Goal: Book appointment/travel/reservation

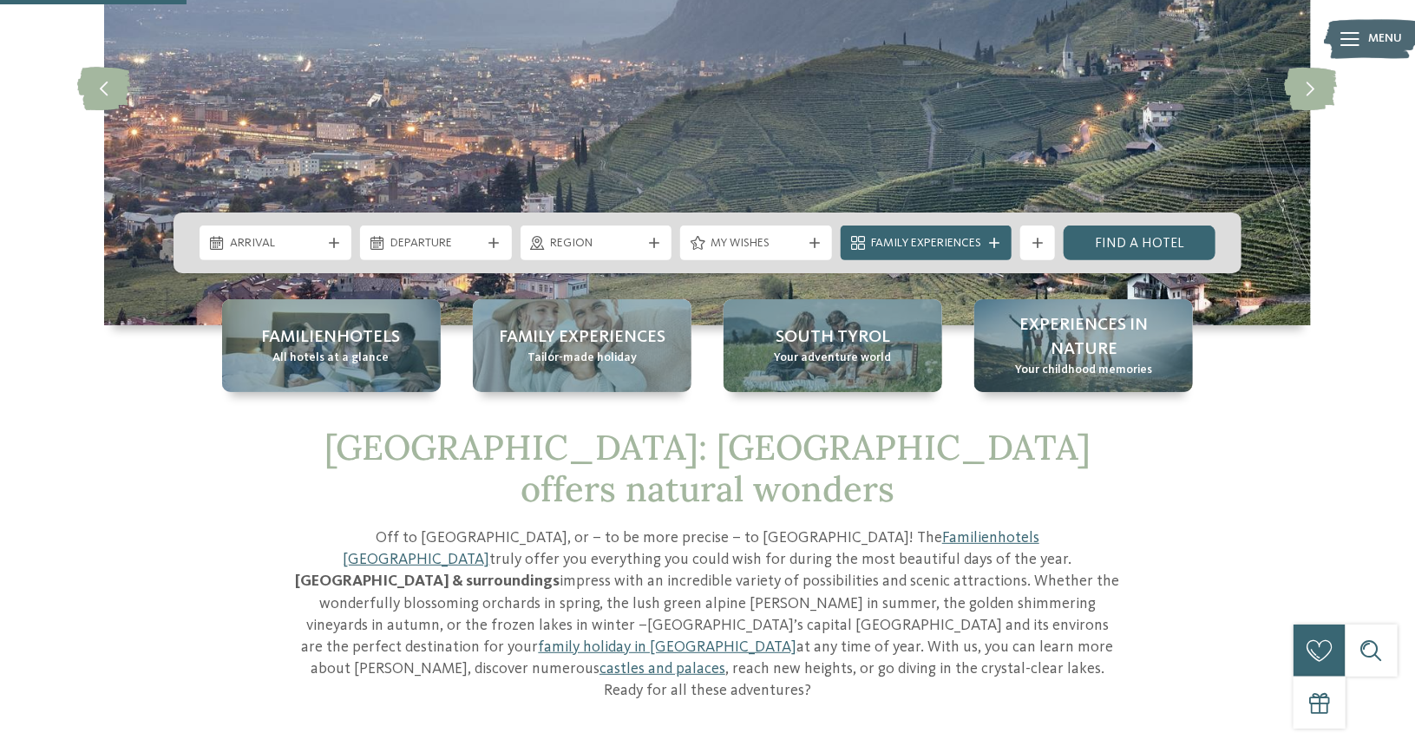
click at [390, 350] on div "Familienhotels All hotels at a glance" at bounding box center [331, 345] width 219 height 93
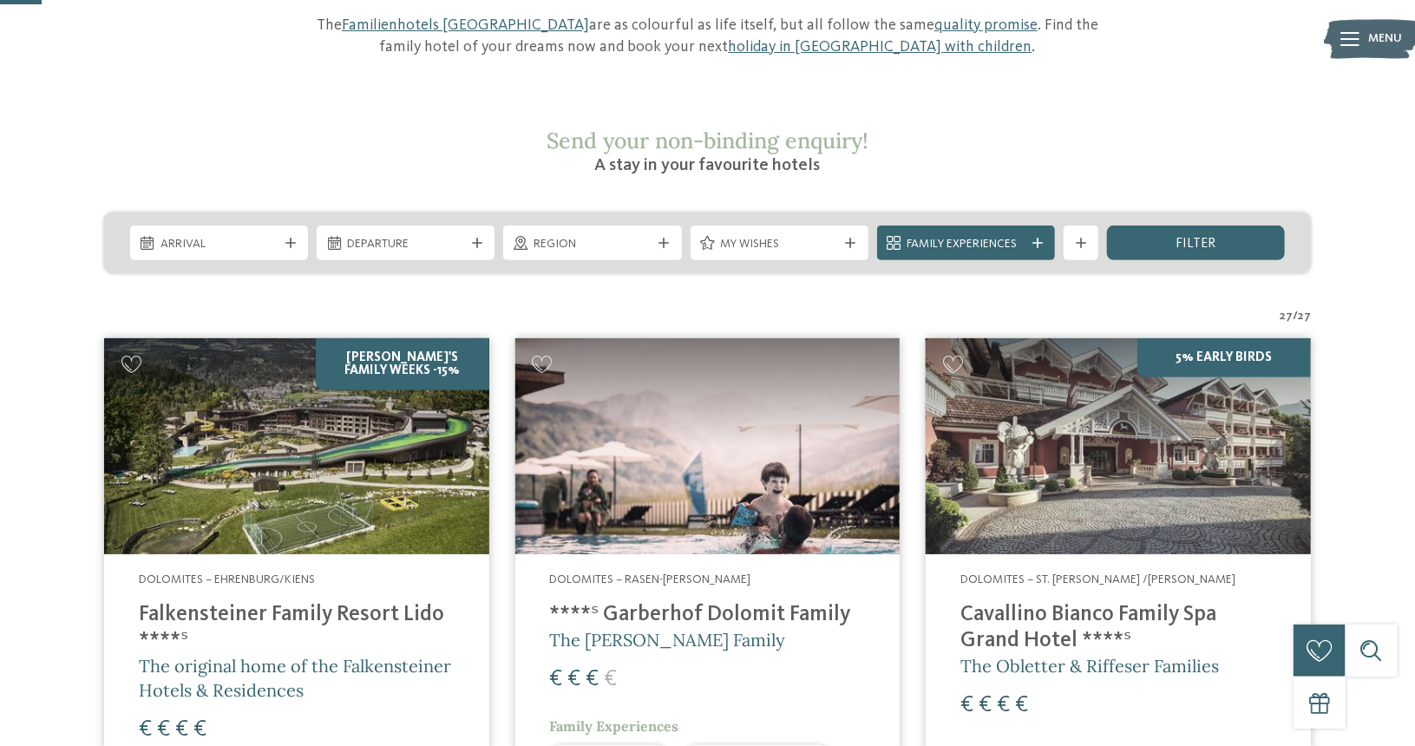
scroll to position [126, 0]
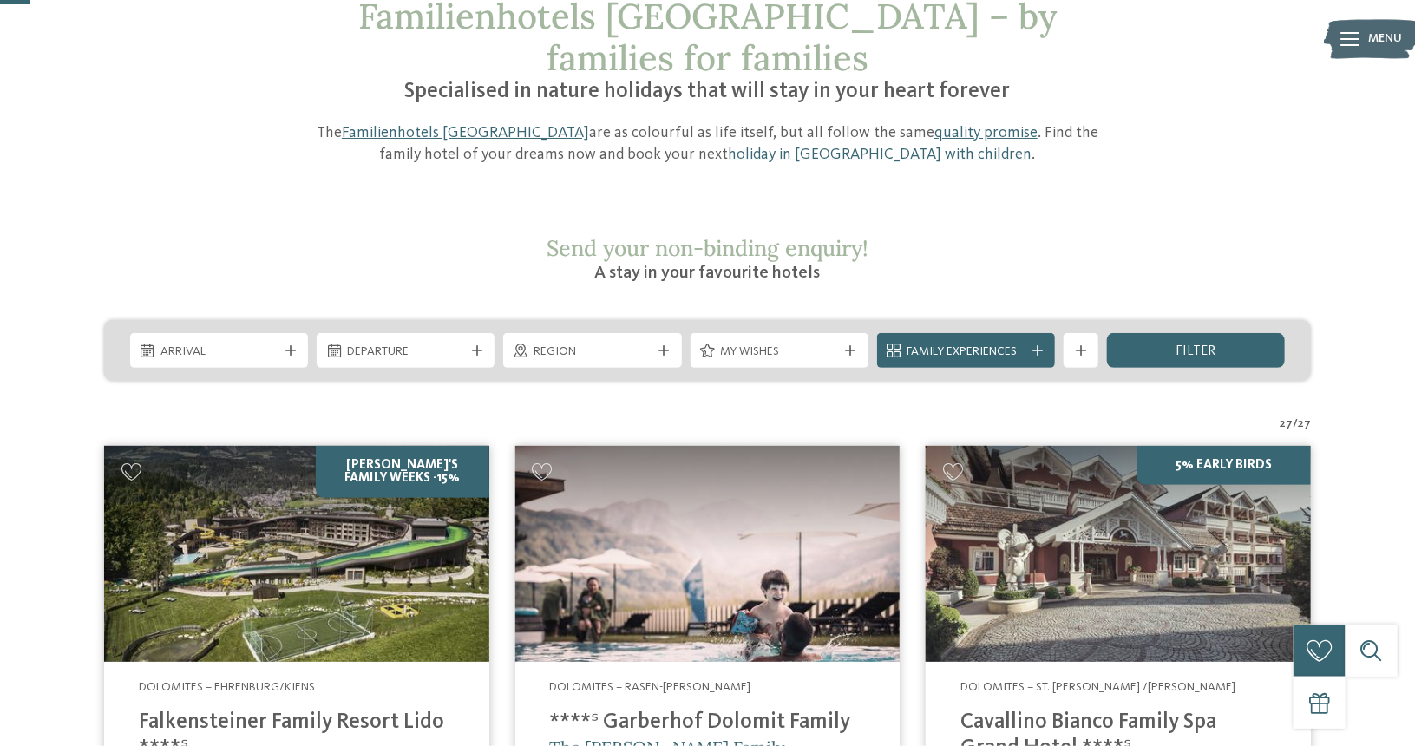
click at [271, 344] on span "Arrival" at bounding box center [219, 352] width 117 height 17
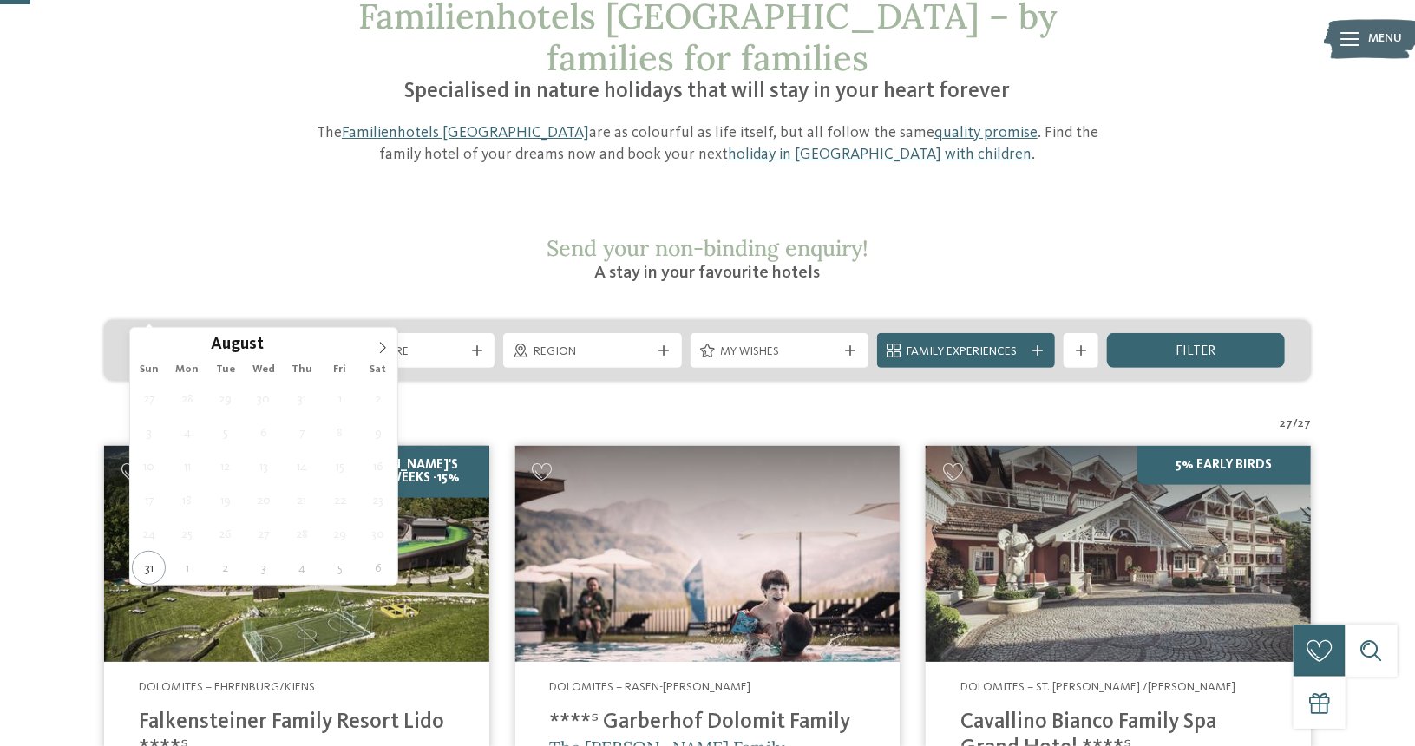
click at [380, 347] on icon at bounding box center [383, 348] width 12 height 12
type div "[DATE]"
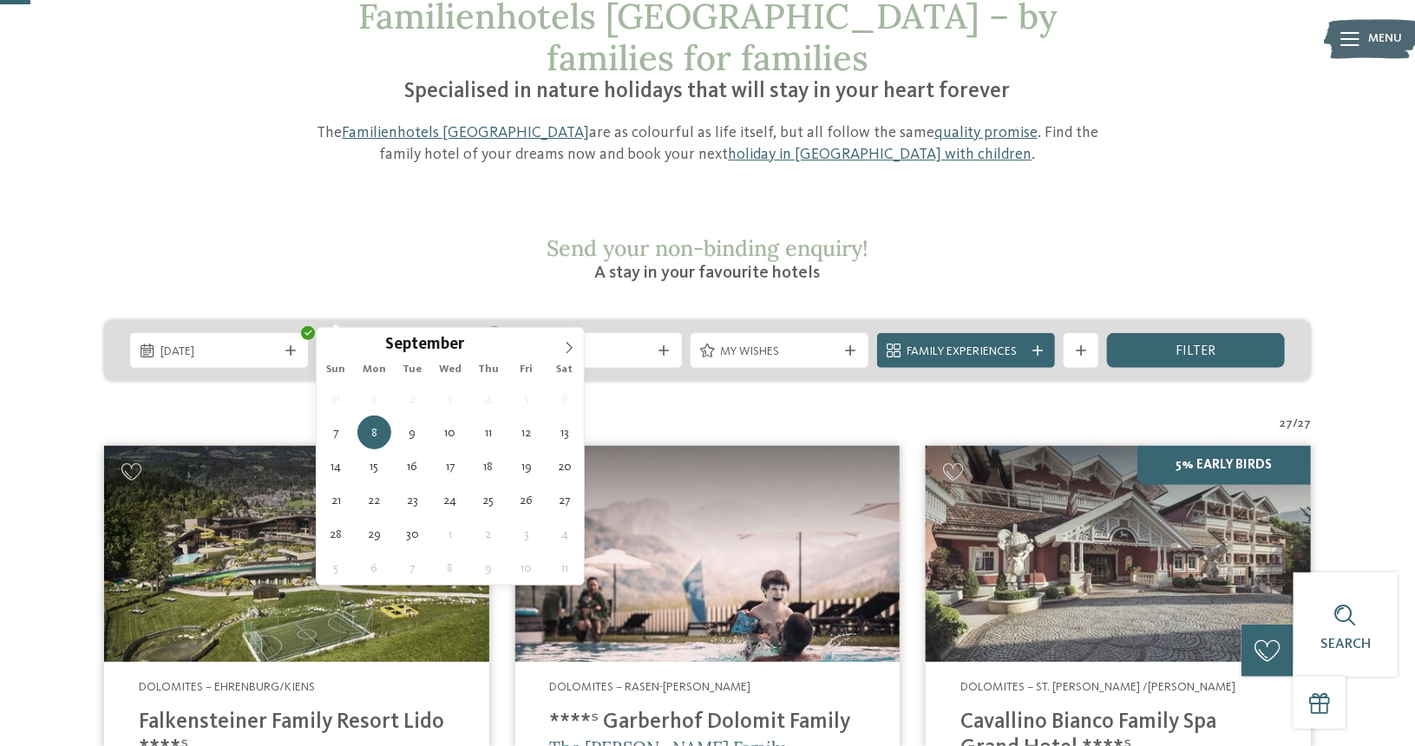
type div "12.09.2025"
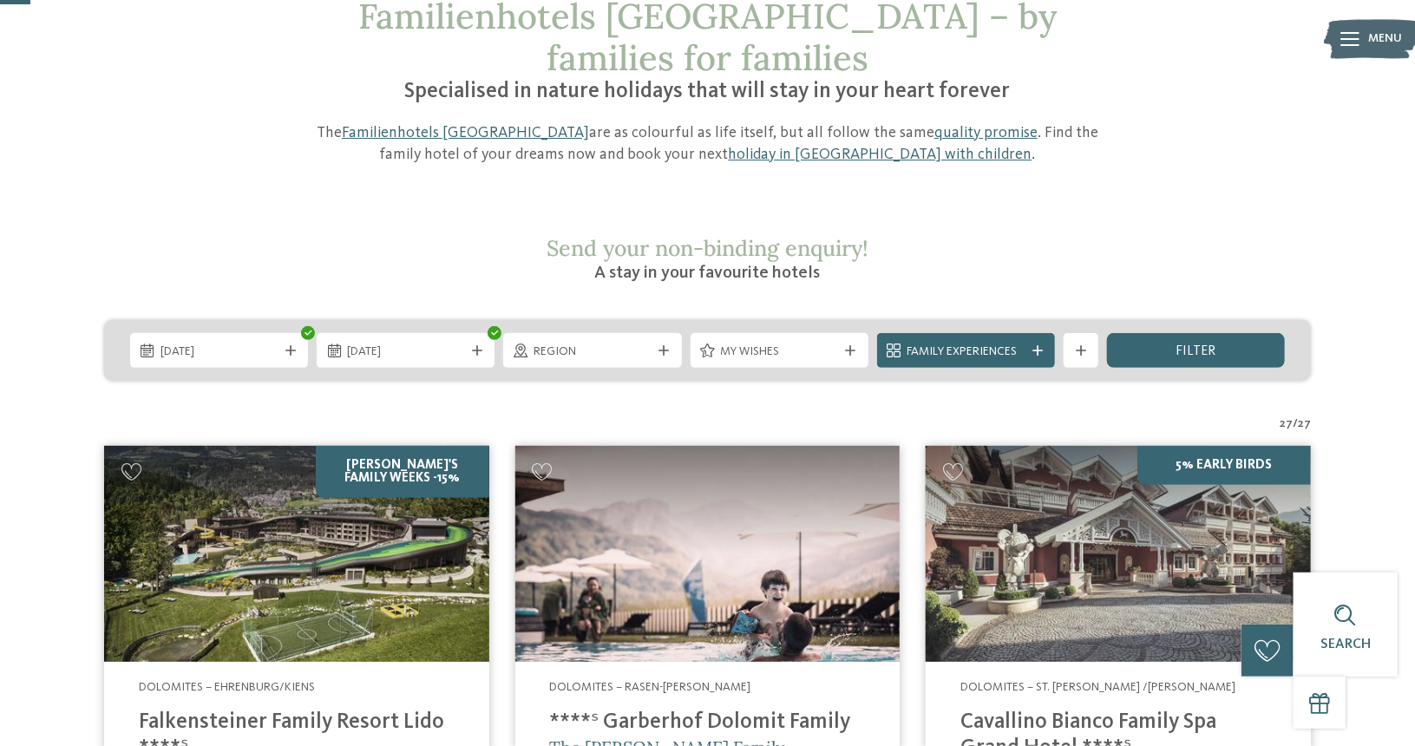
click at [664, 345] on icon at bounding box center [664, 350] width 10 height 10
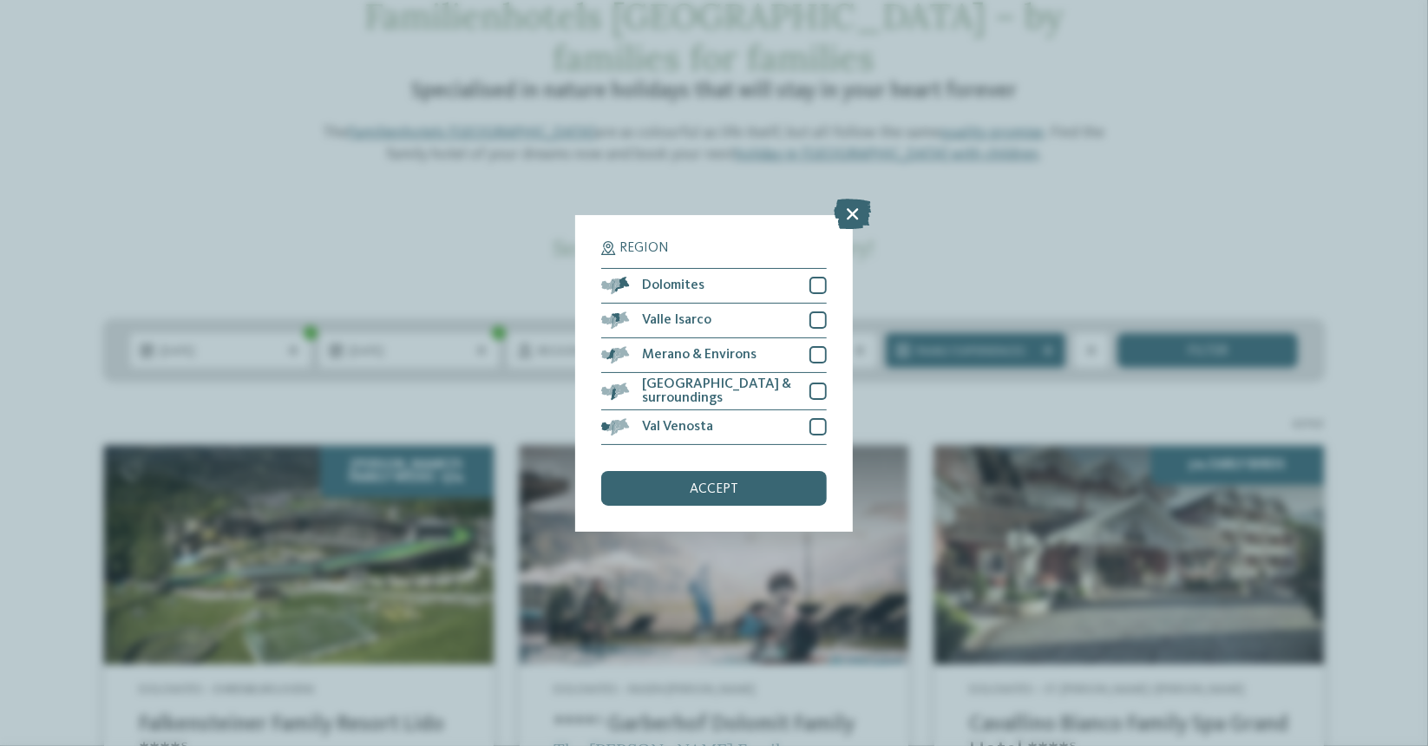
click at [672, 382] on div "[GEOGRAPHIC_DATA] & surroundings" at bounding box center [714, 391] width 226 height 37
click at [680, 487] on div "accept" at bounding box center [714, 488] width 226 height 35
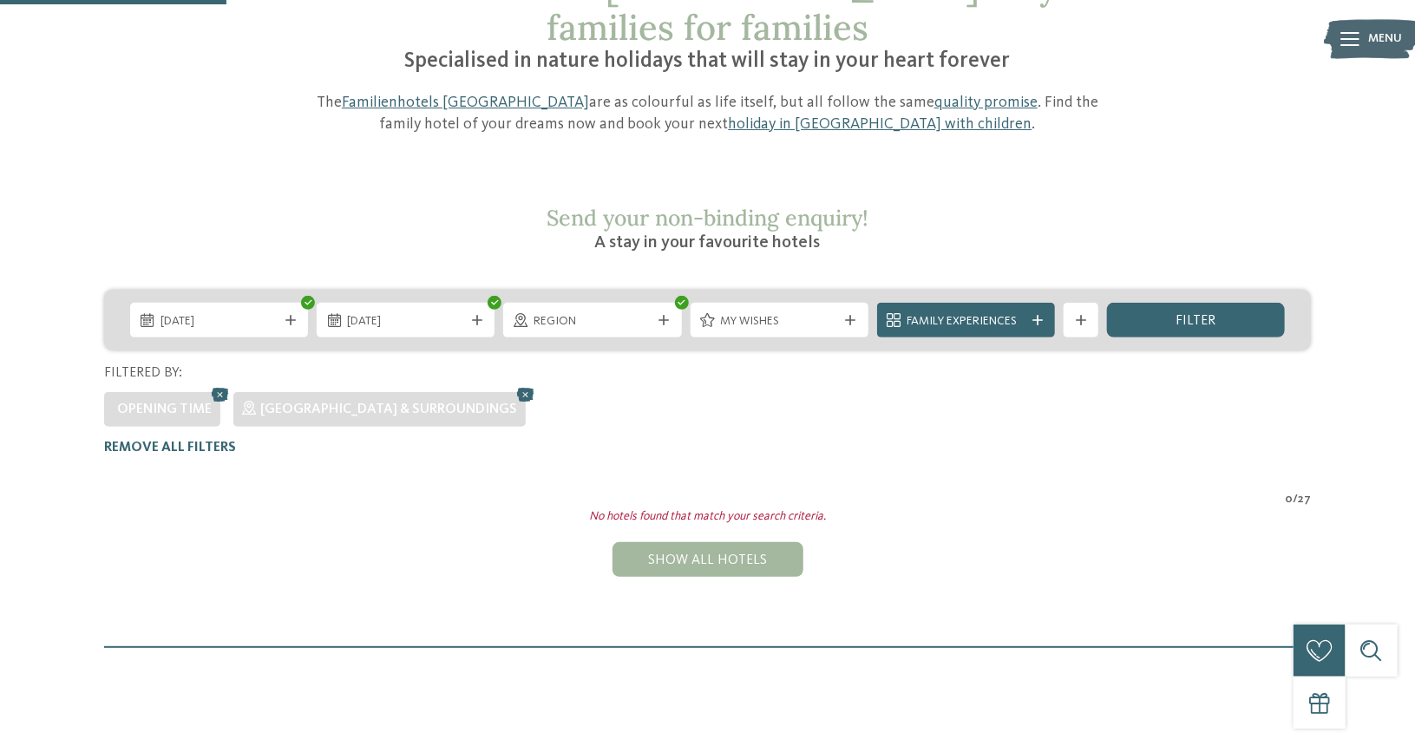
scroll to position [155, 0]
click at [218, 384] on icon at bounding box center [220, 395] width 26 height 23
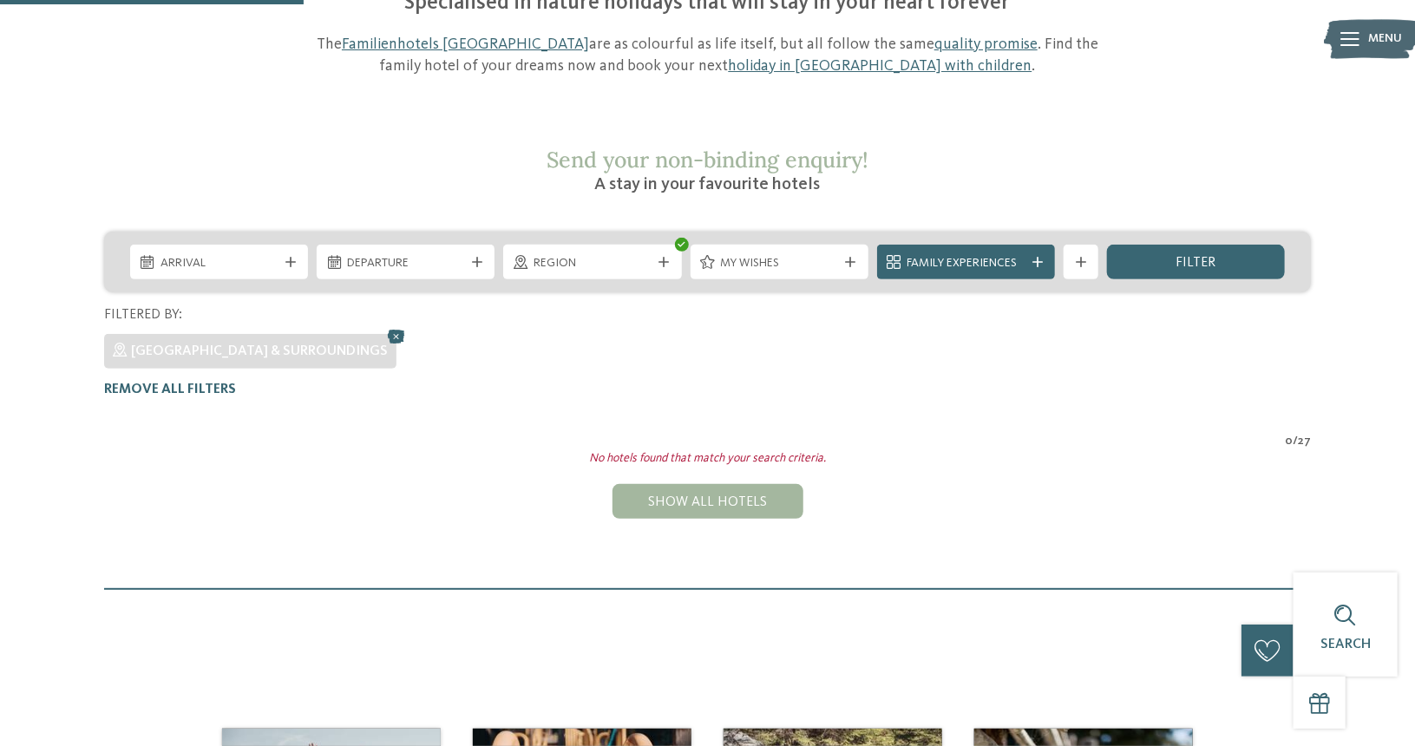
scroll to position [200, 0]
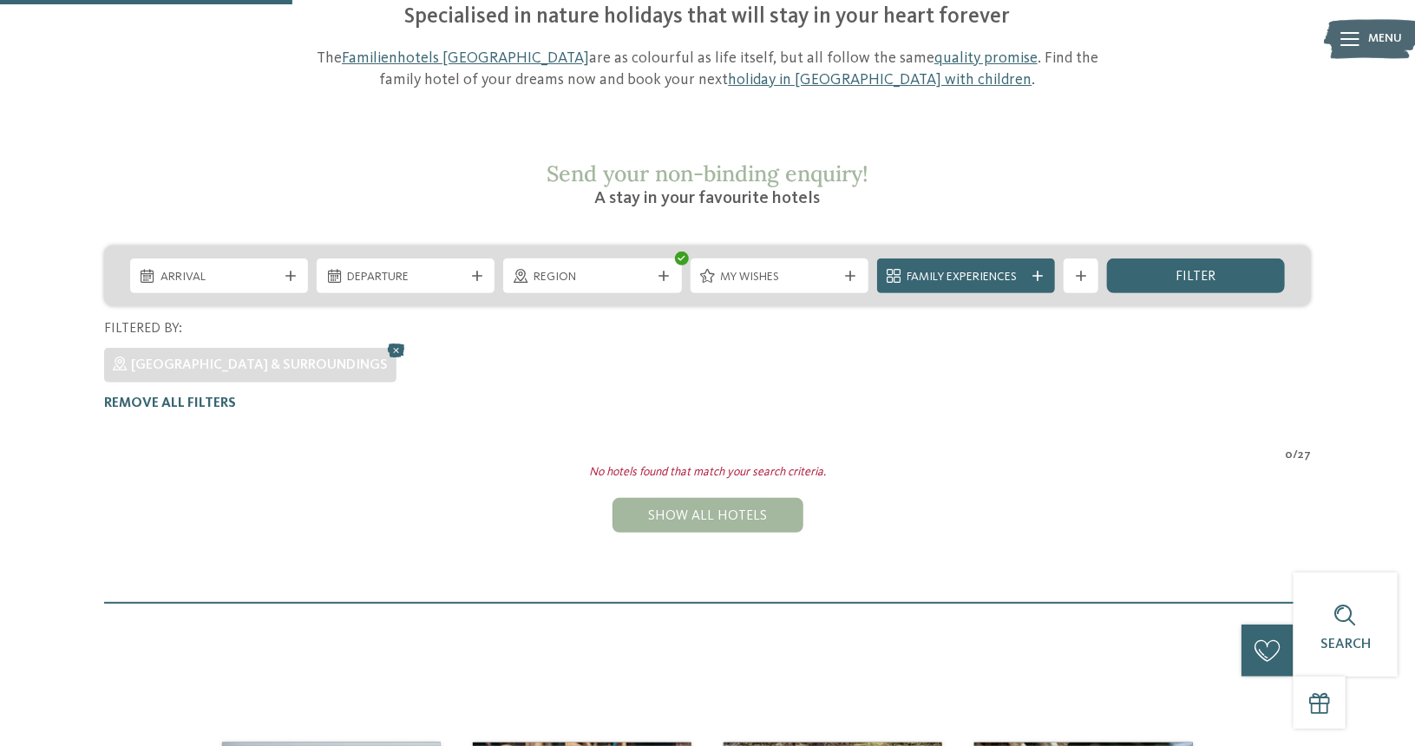
click at [957, 269] on span "Family Experiences" at bounding box center [966, 277] width 117 height 17
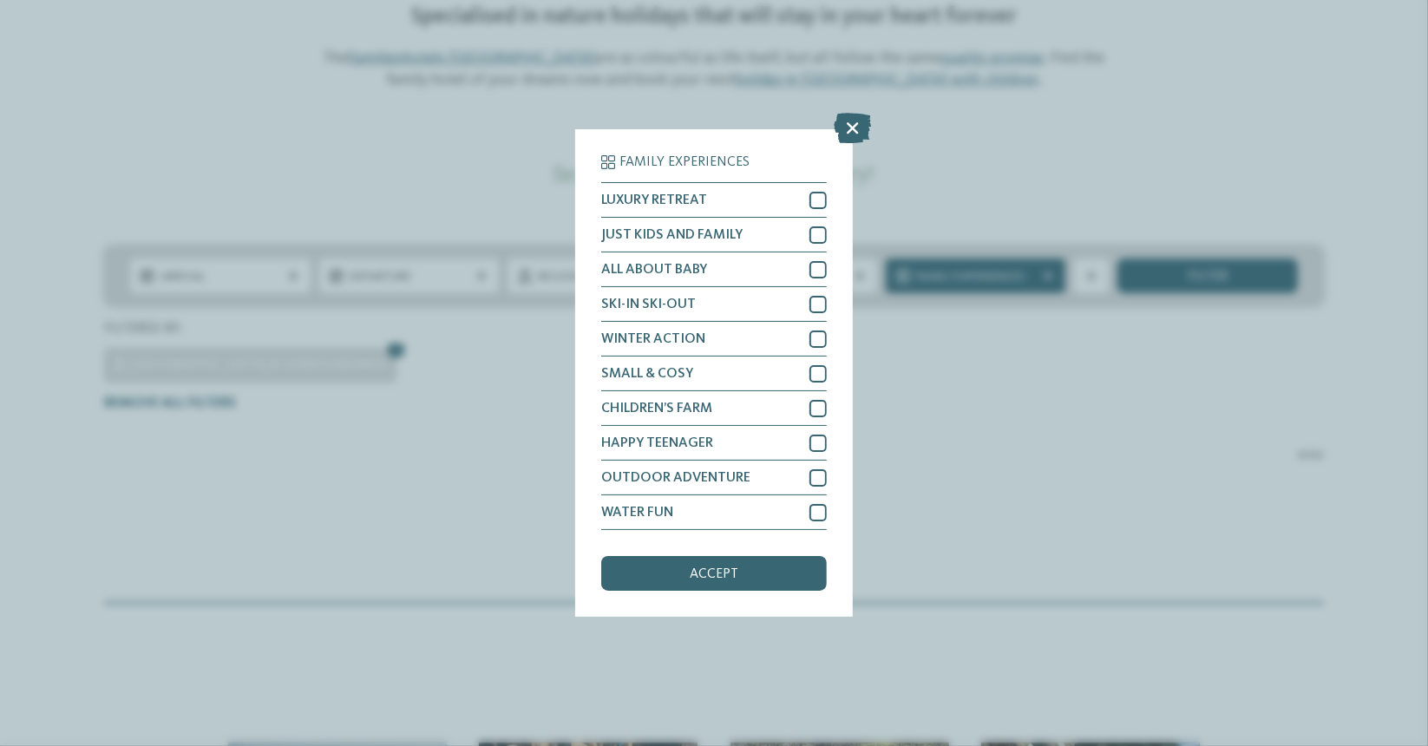
click at [501, 363] on div "Family Experiences LUXURY RETREAT JUST KIDS AND FAMILY" at bounding box center [714, 373] width 1428 height 746
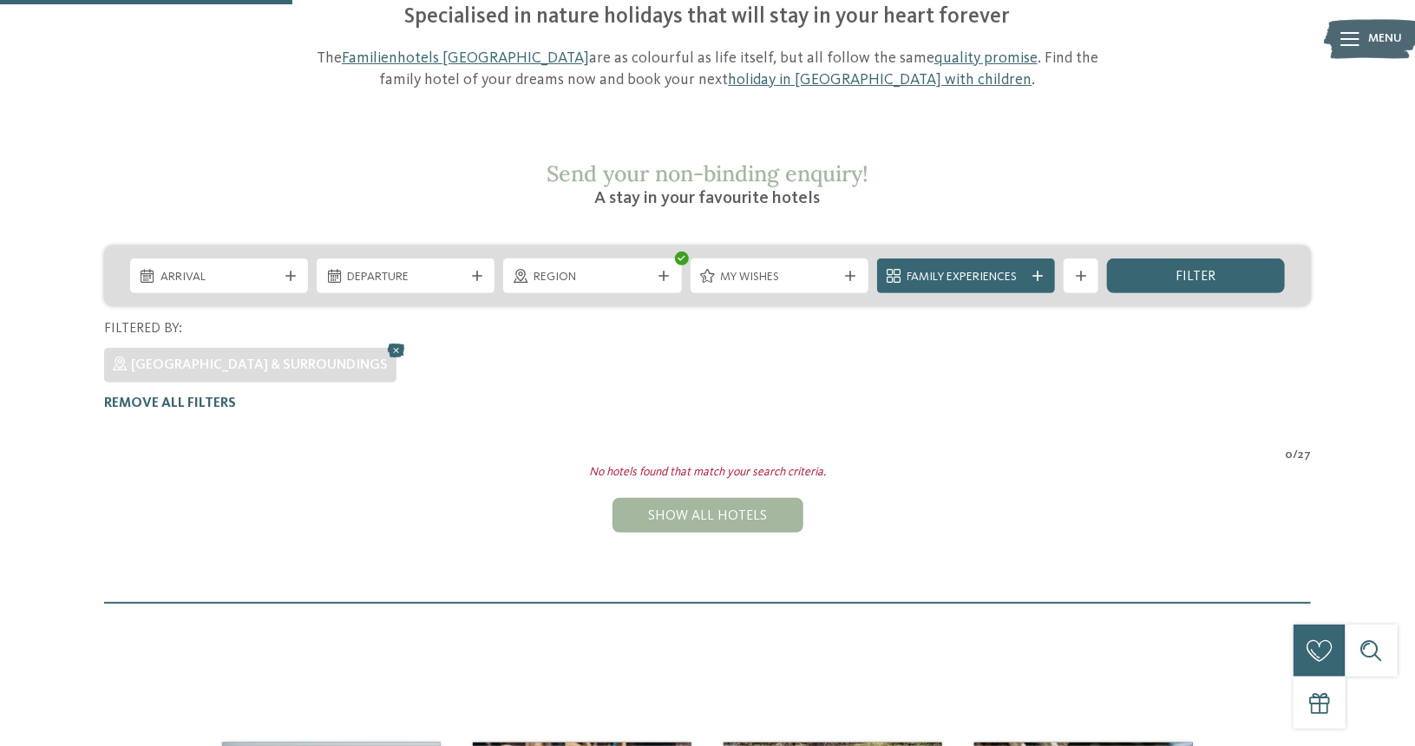
click at [241, 259] on div "Arrival" at bounding box center [219, 276] width 178 height 35
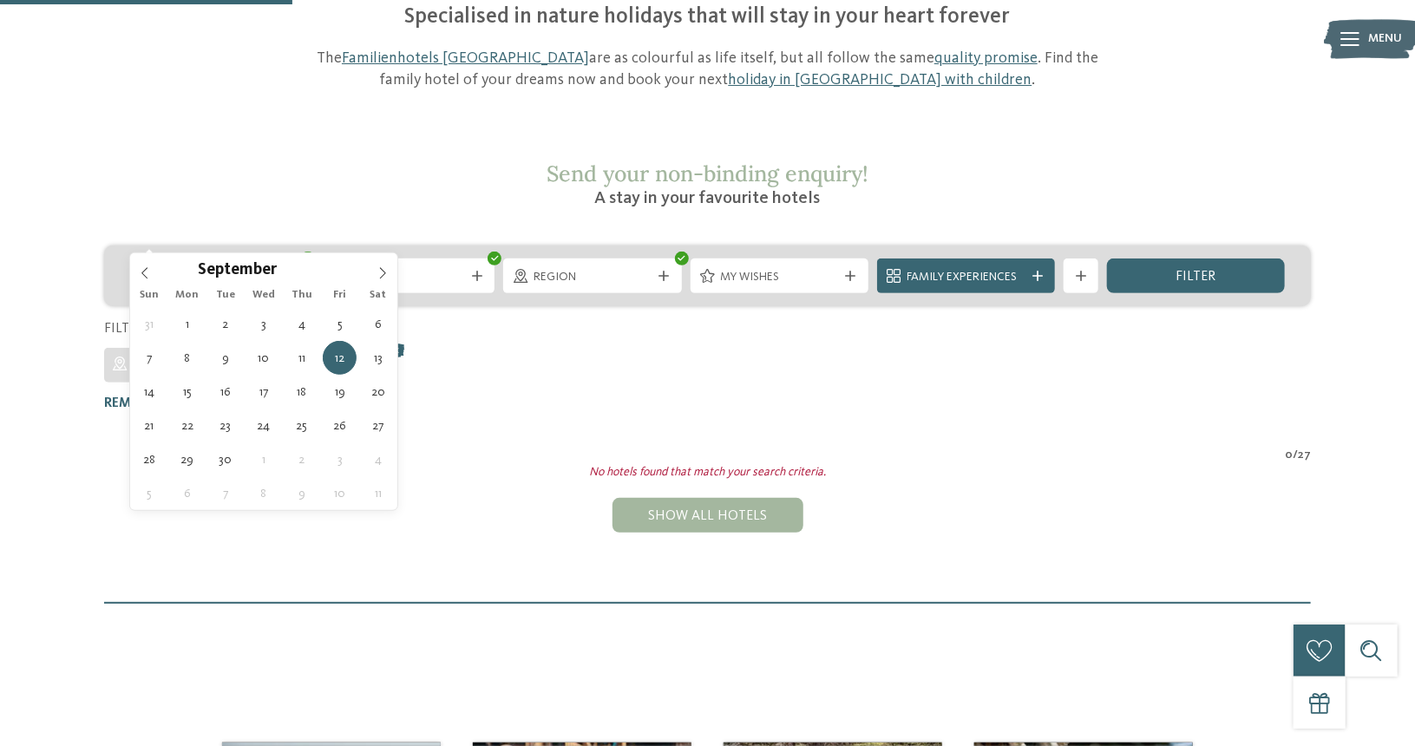
click at [259, 269] on span "12.09.2025" at bounding box center [219, 277] width 117 height 17
type div "07.09.2025"
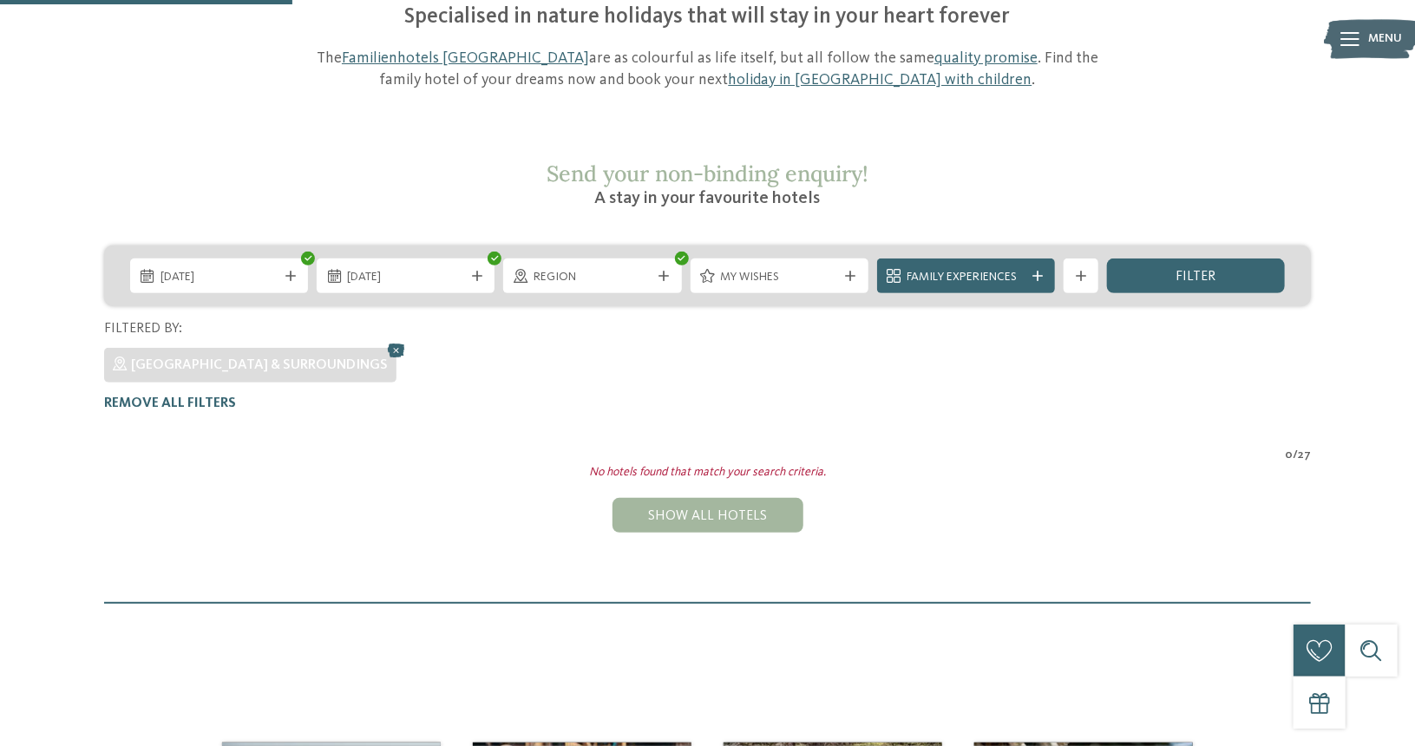
click at [581, 269] on span "Region" at bounding box center [592, 277] width 117 height 17
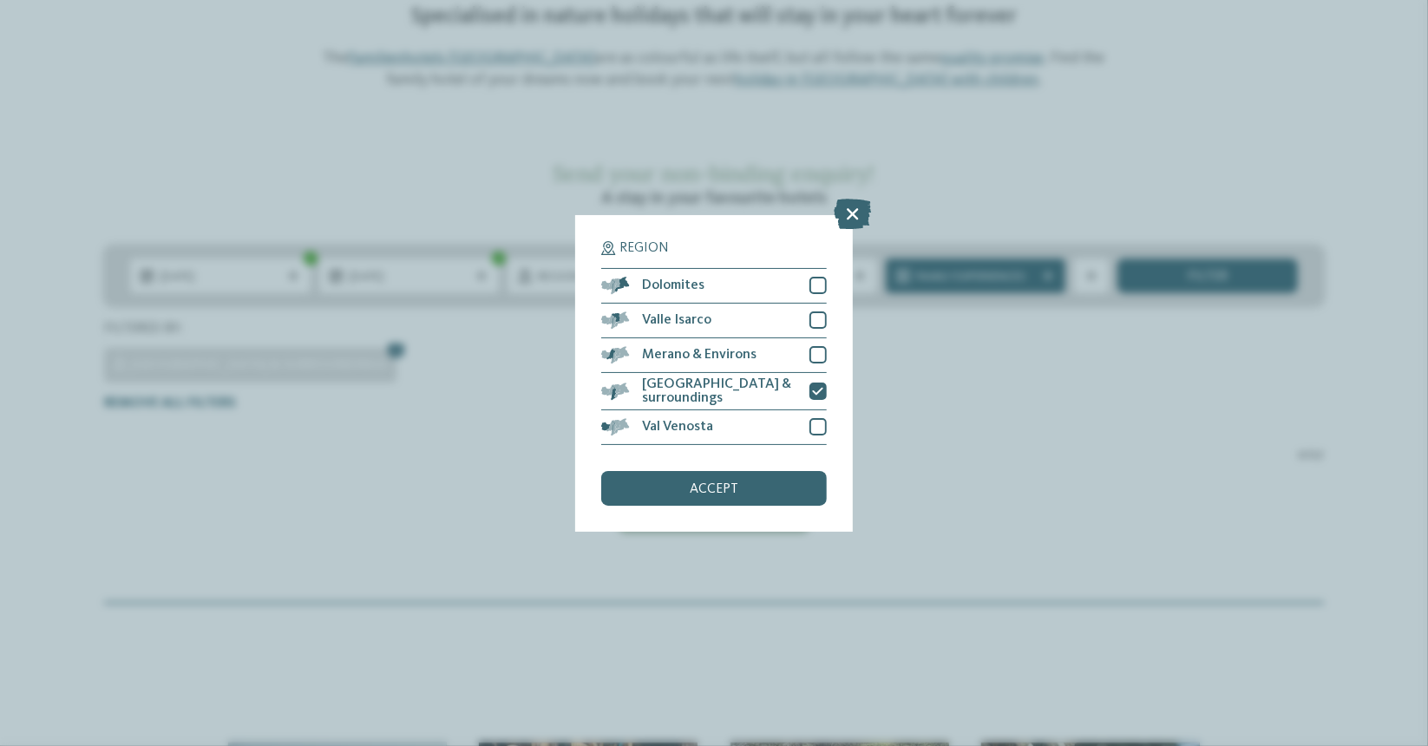
click at [483, 351] on div "Region Dolomites" at bounding box center [714, 373] width 1428 height 746
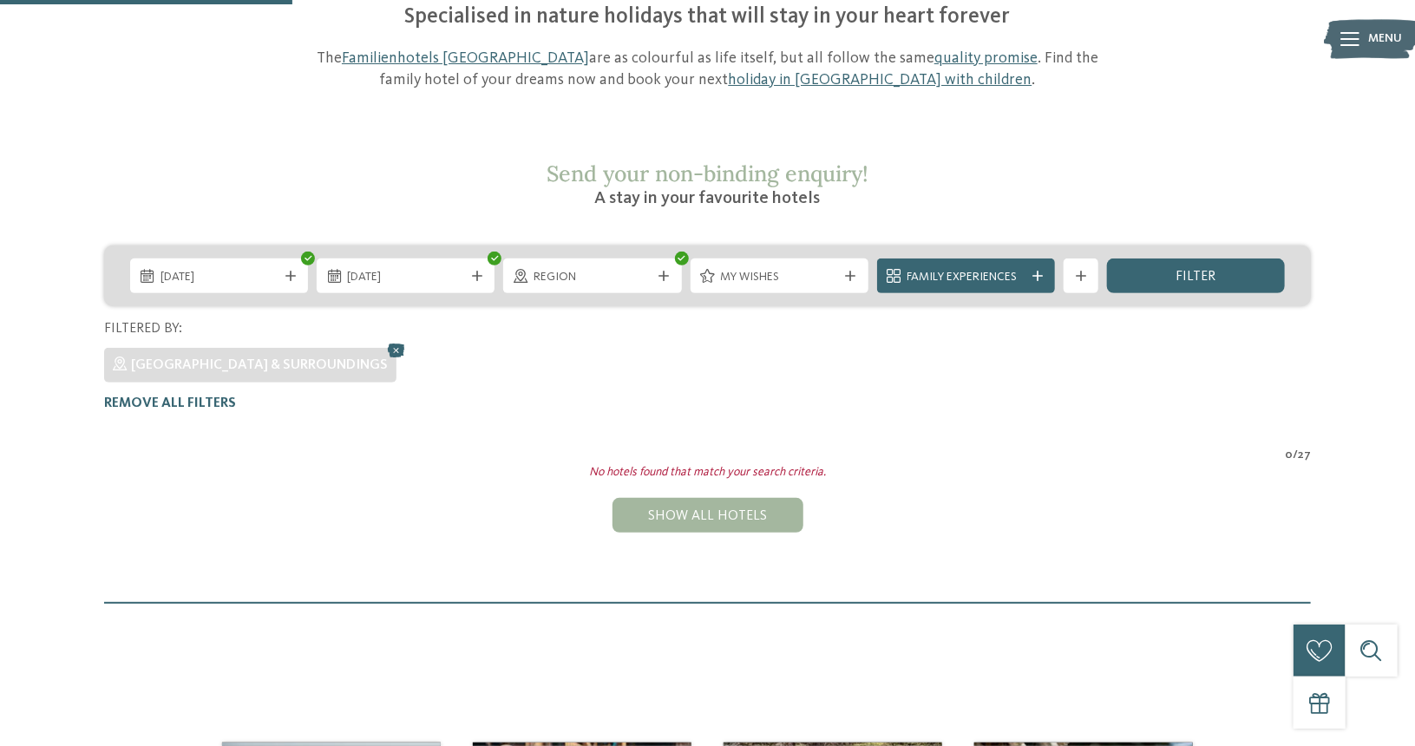
click at [1038, 271] on icon at bounding box center [1038, 276] width 10 height 10
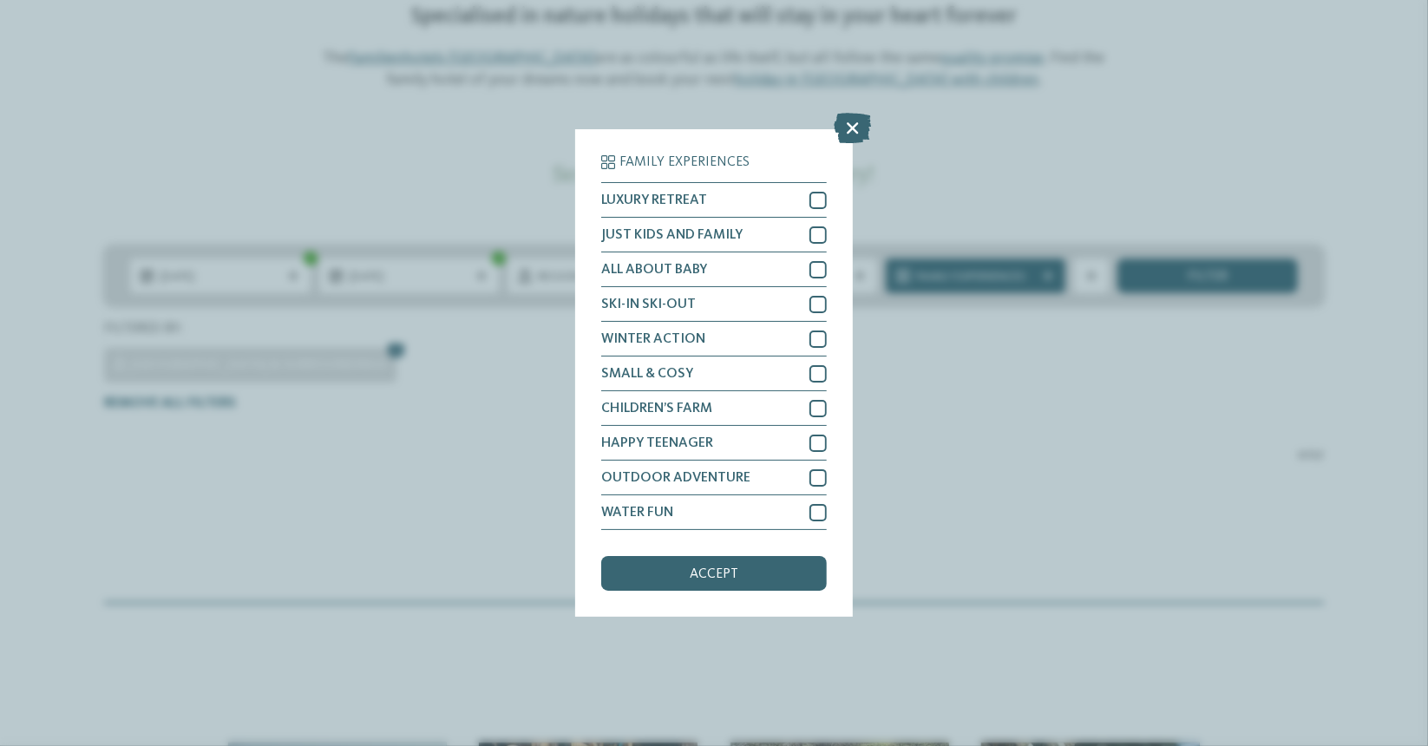
click at [468, 513] on div "Family Experiences LUXURY RETREAT JUST KIDS AND FAMILY" at bounding box center [714, 373] width 1428 height 746
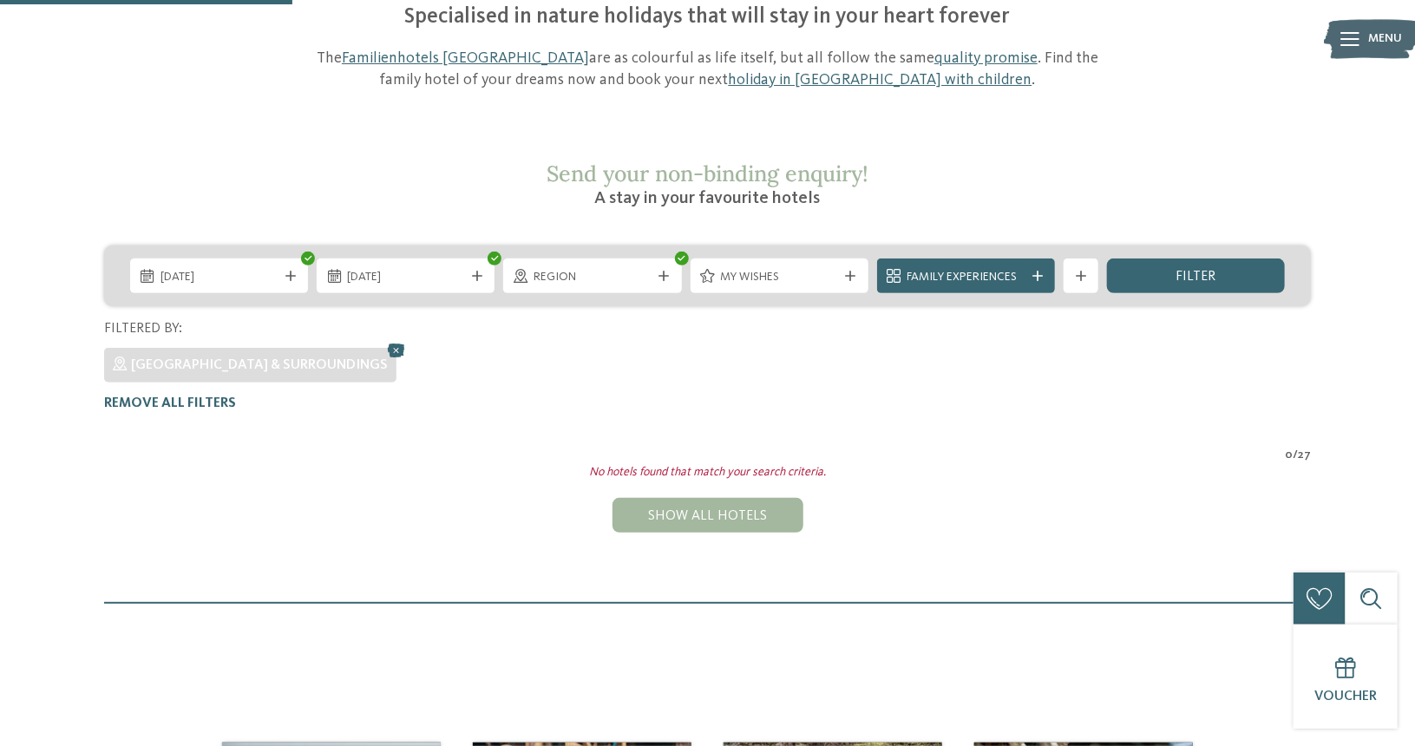
click at [576, 269] on span "Region" at bounding box center [592, 277] width 117 height 17
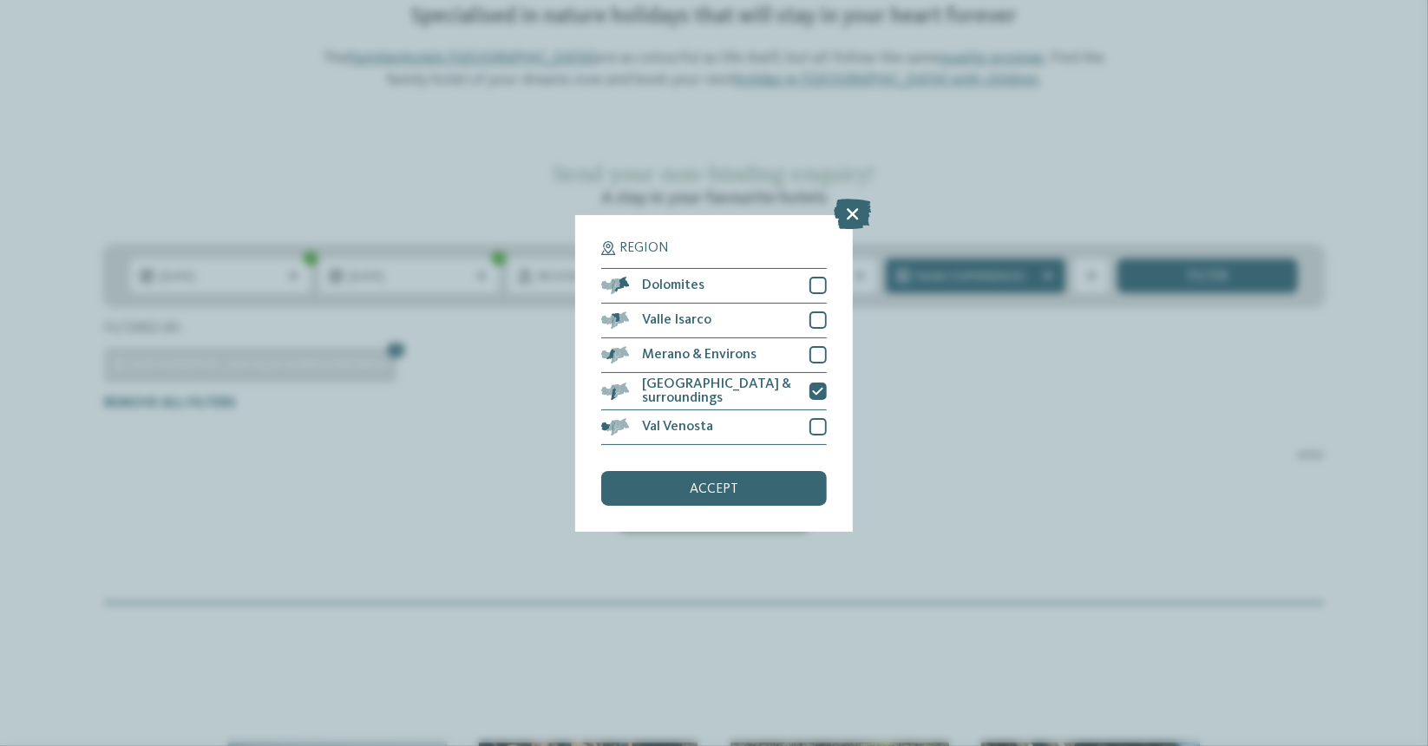
click at [817, 390] on icon at bounding box center [818, 391] width 11 height 10
click at [744, 481] on div "accept" at bounding box center [714, 488] width 226 height 35
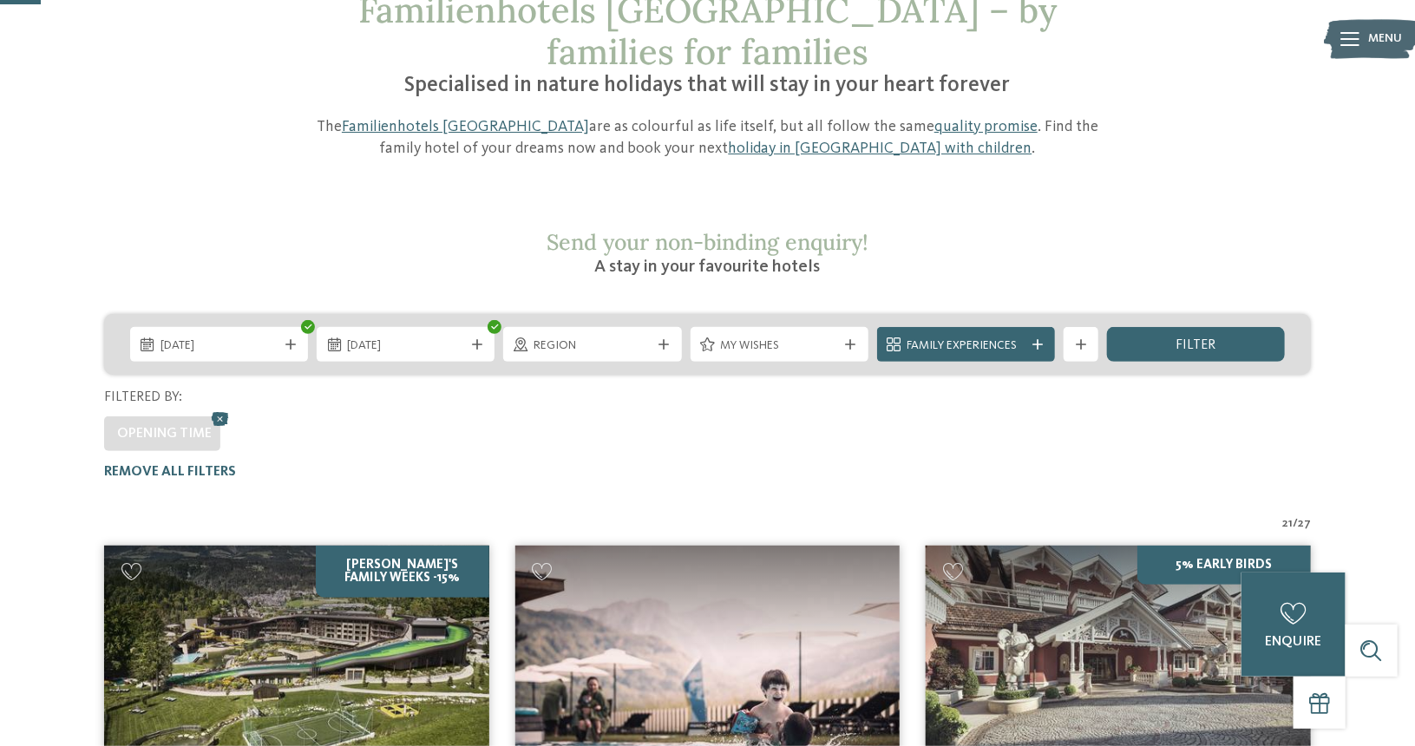
scroll to position [131, 0]
click at [969, 328] on div "Family Experiences" at bounding box center [966, 345] width 178 height 35
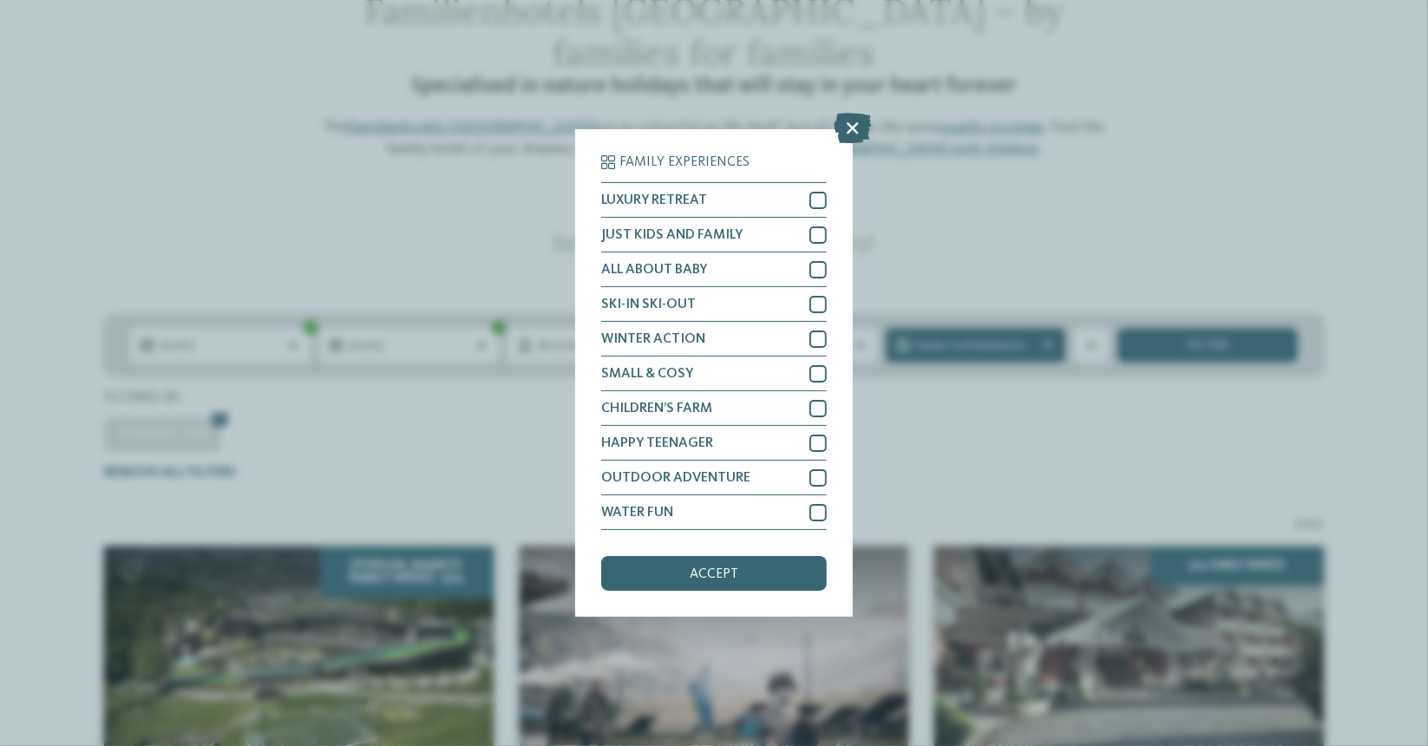
click at [709, 260] on div "ALL ABOUT BABY" at bounding box center [714, 270] width 226 height 35
click at [732, 570] on span "accept" at bounding box center [714, 574] width 49 height 14
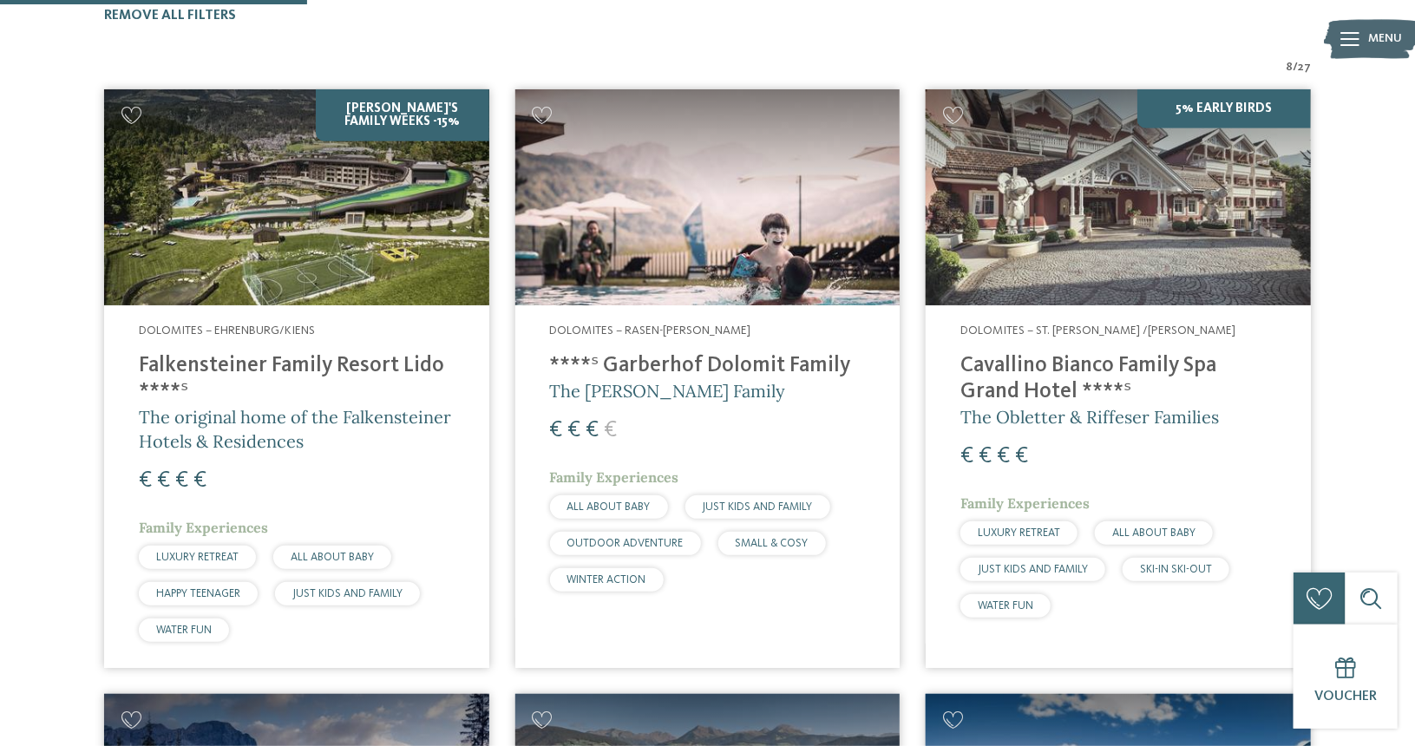
scroll to position [574, 0]
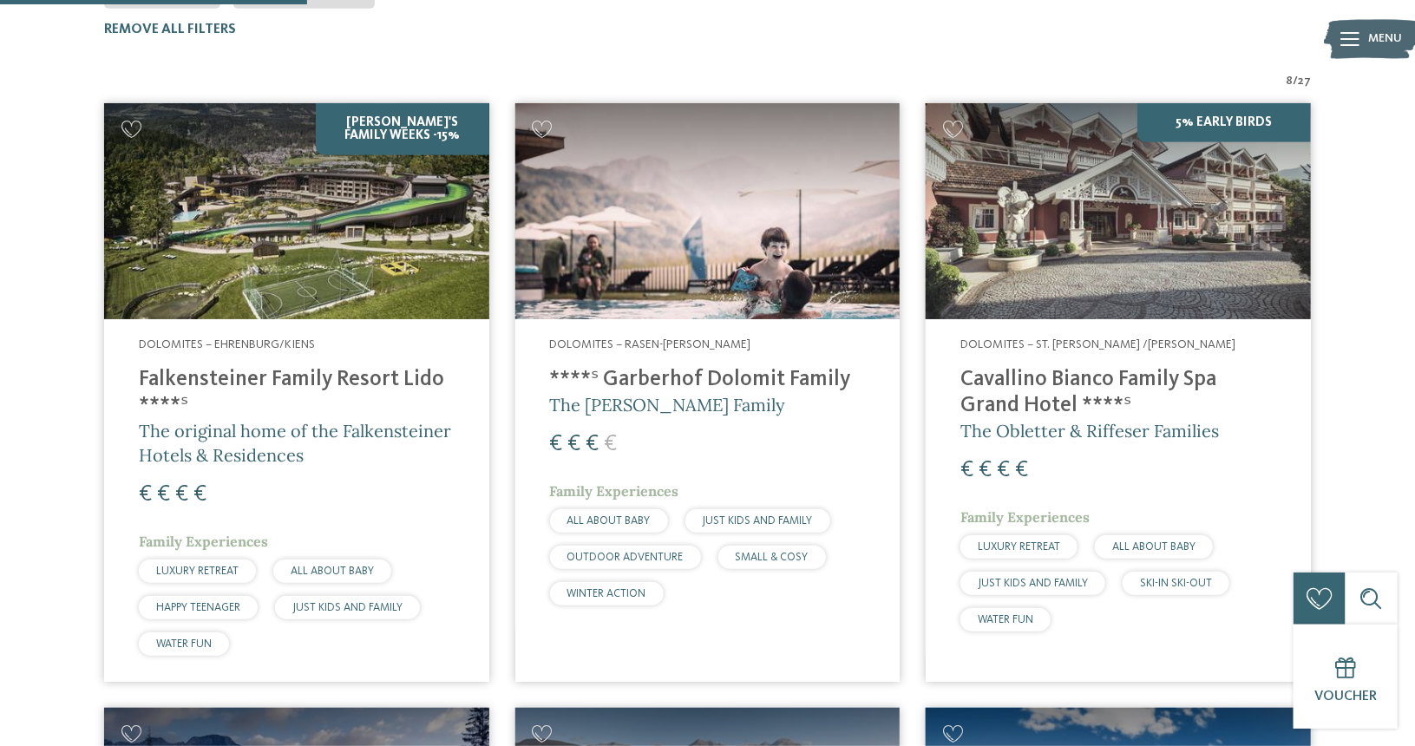
click at [260, 174] on img at bounding box center [296, 211] width 385 height 216
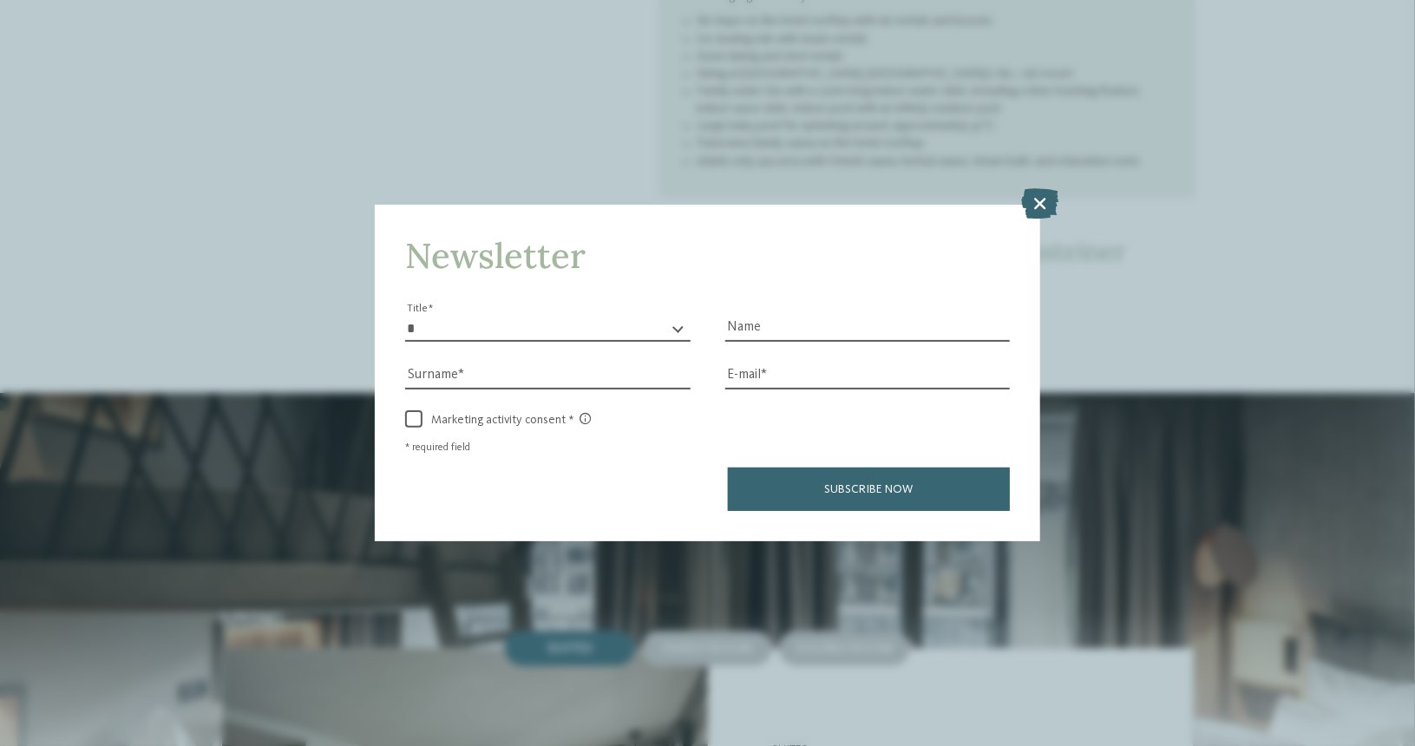
scroll to position [1661, 0]
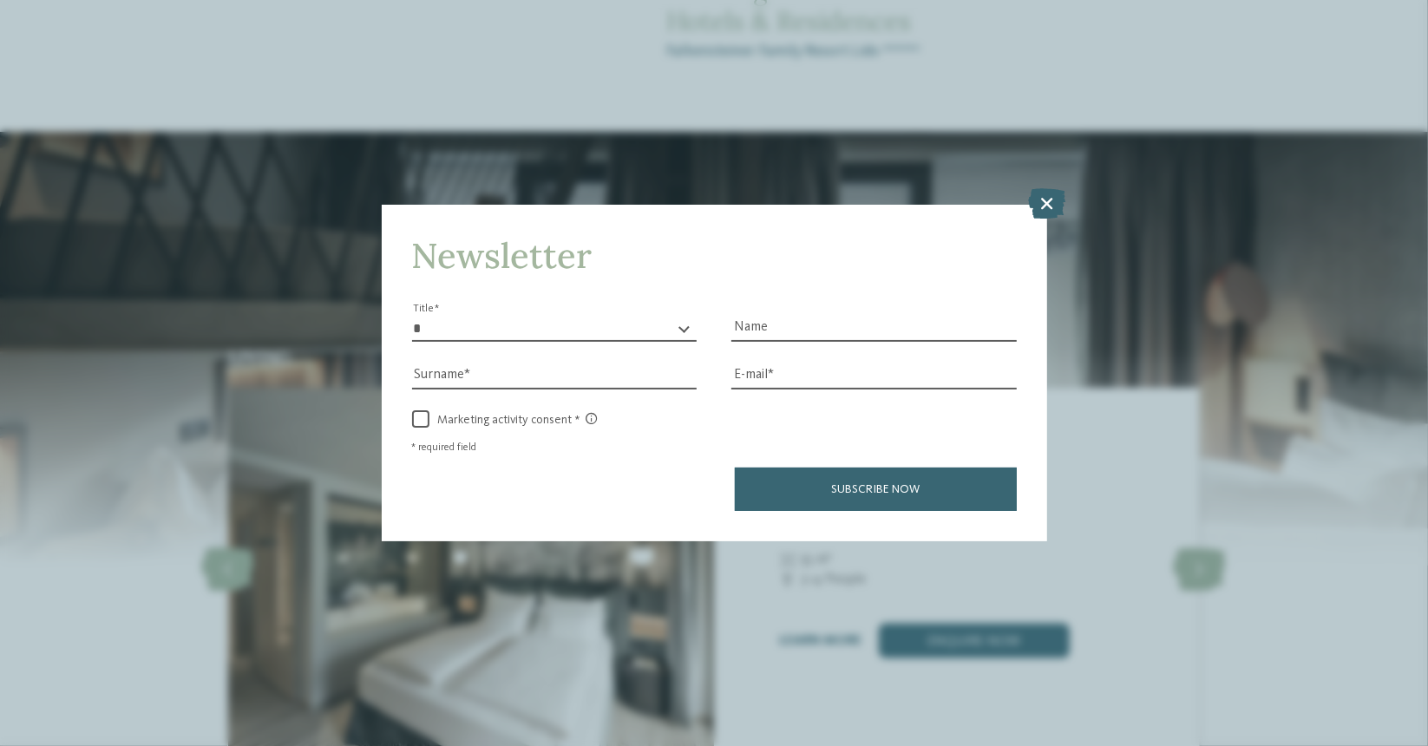
click at [1045, 206] on icon at bounding box center [1046, 203] width 37 height 30
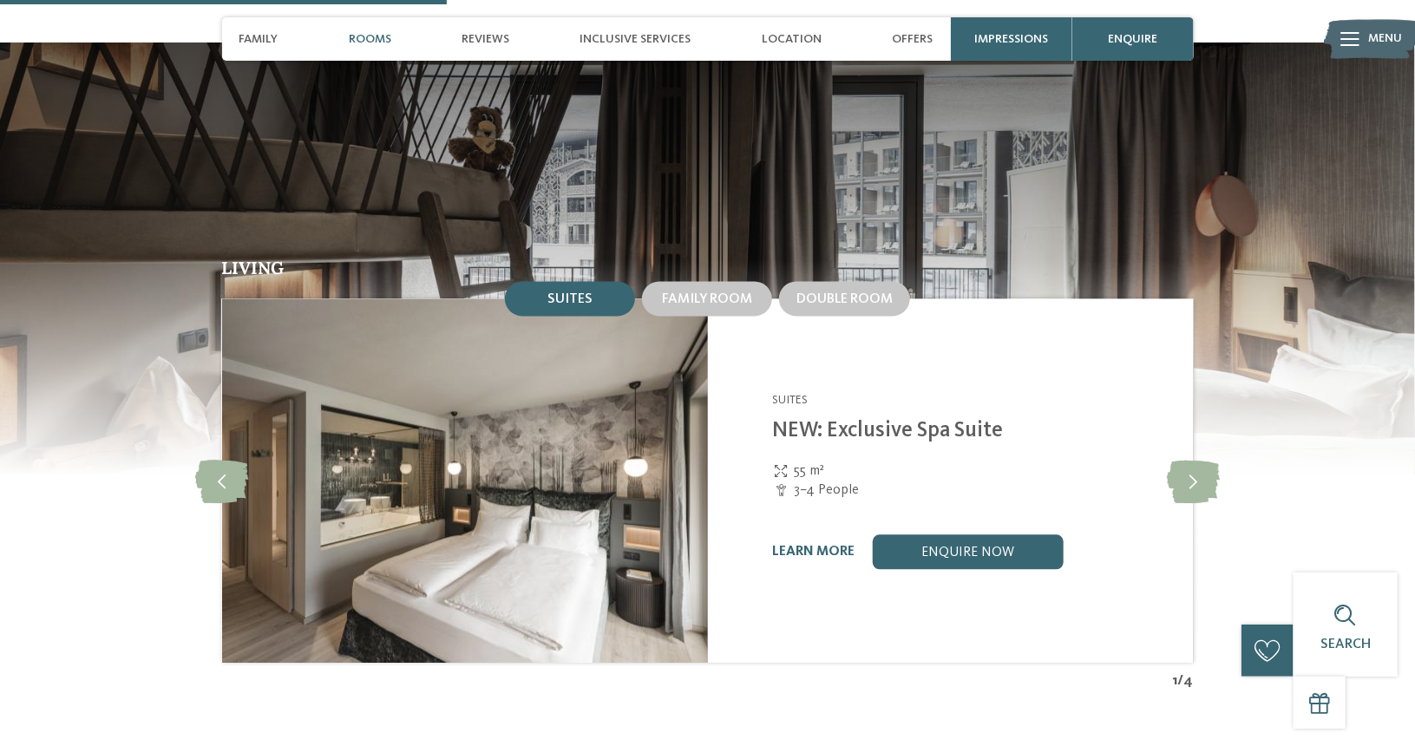
scroll to position [1872, 0]
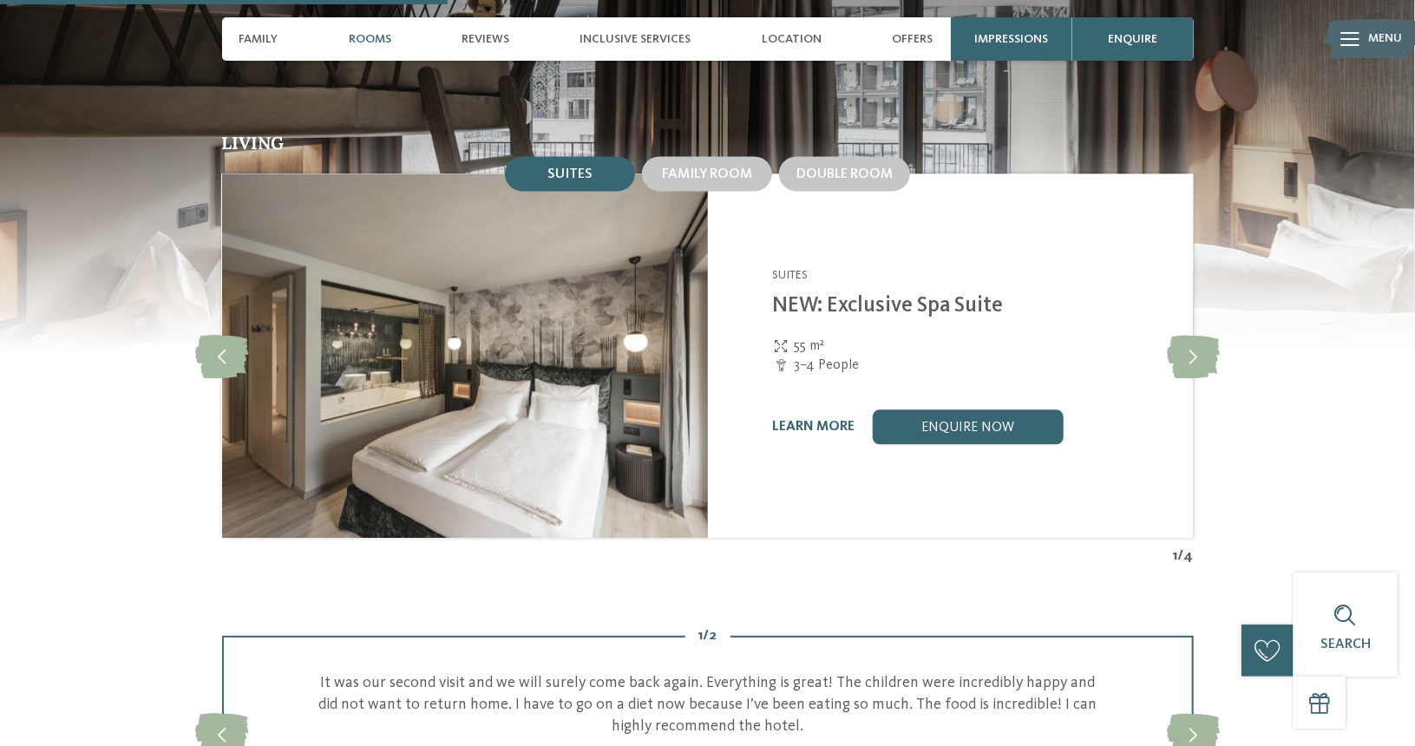
click at [820, 419] on div "learn more" at bounding box center [813, 427] width 82 height 16
click at [722, 167] on span "Family room" at bounding box center [707, 174] width 90 height 14
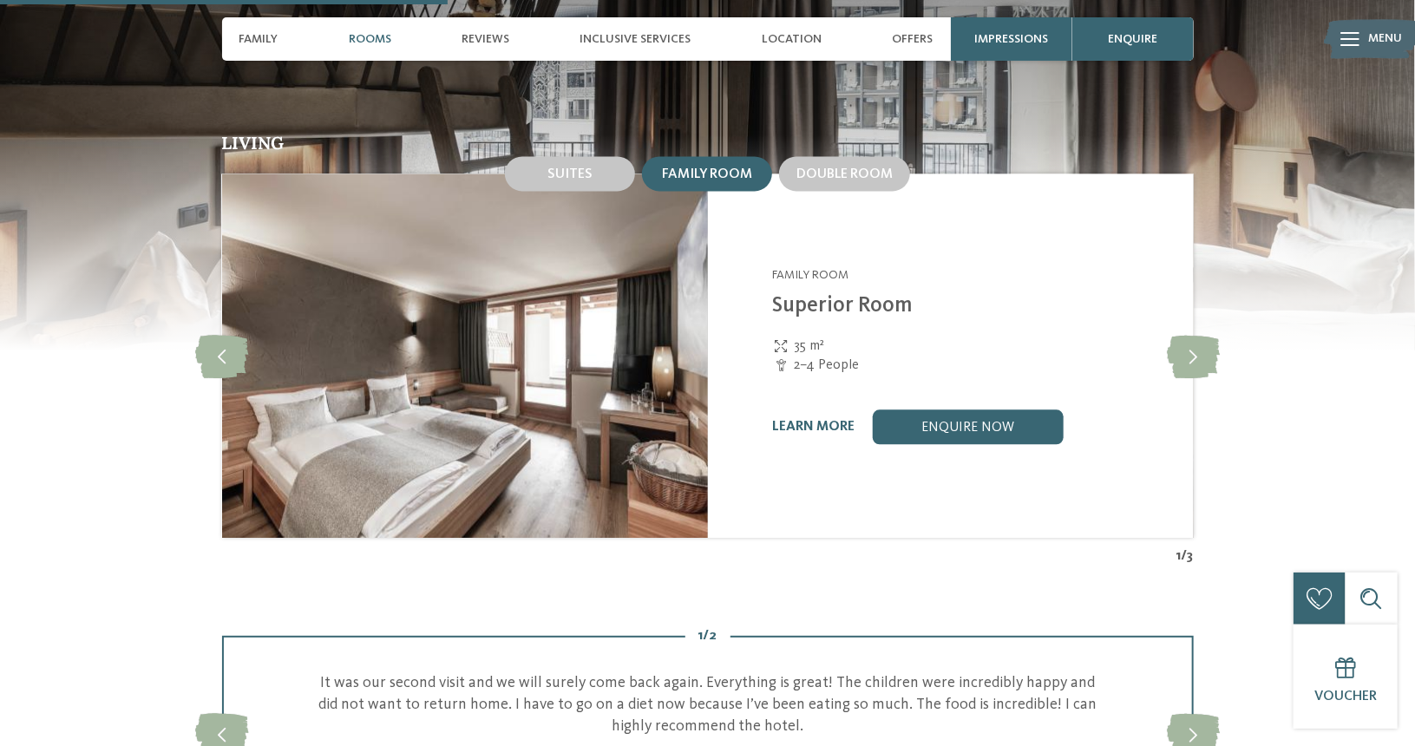
click at [1196, 334] on icon at bounding box center [1193, 355] width 53 height 43
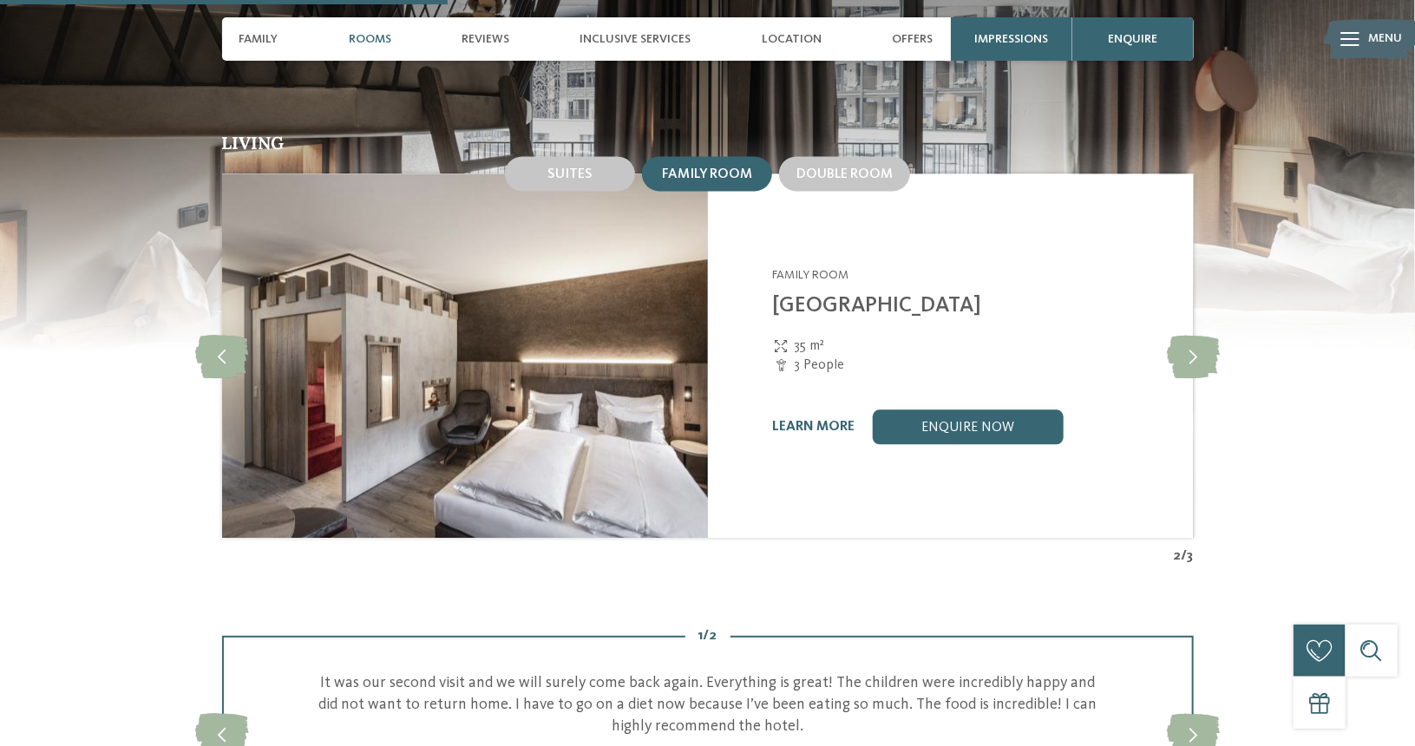
click at [1033, 410] on link "enquire now" at bounding box center [968, 427] width 191 height 35
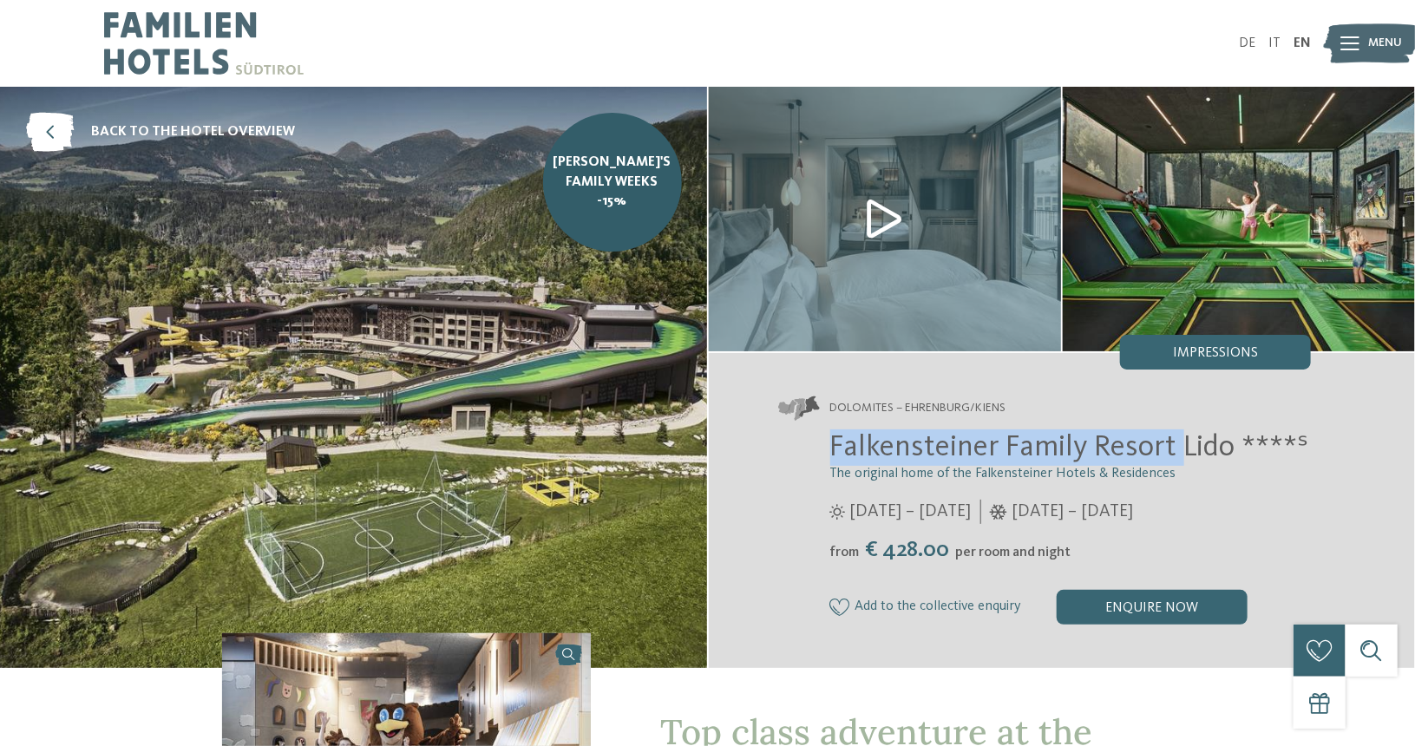
drag, startPoint x: 1181, startPoint y: 447, endPoint x: 830, endPoint y: 438, distance: 351.5
click at [830, 438] on div "Falkensteiner Family Resort Lido ****ˢ The original home of the Falkensteiner H…" at bounding box center [1045, 527] width 534 height 195
